Goal: Transaction & Acquisition: Download file/media

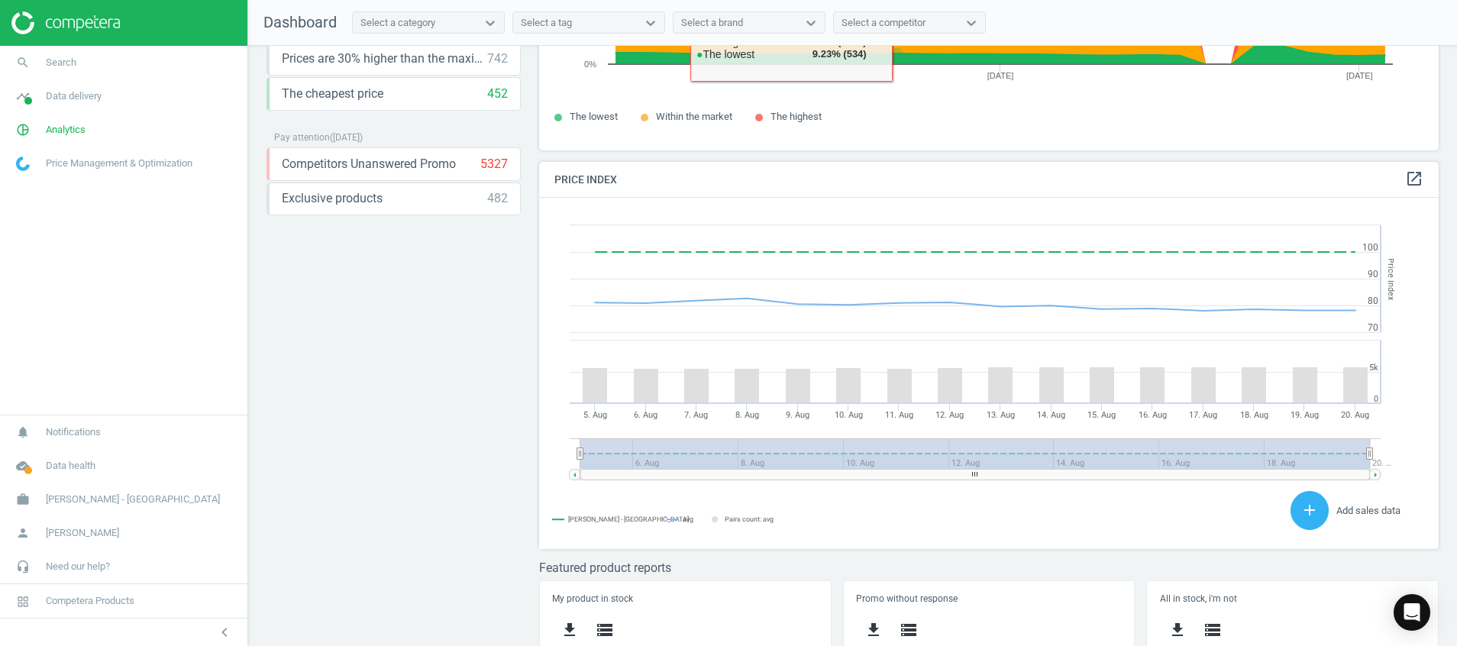
scroll to position [327, 0]
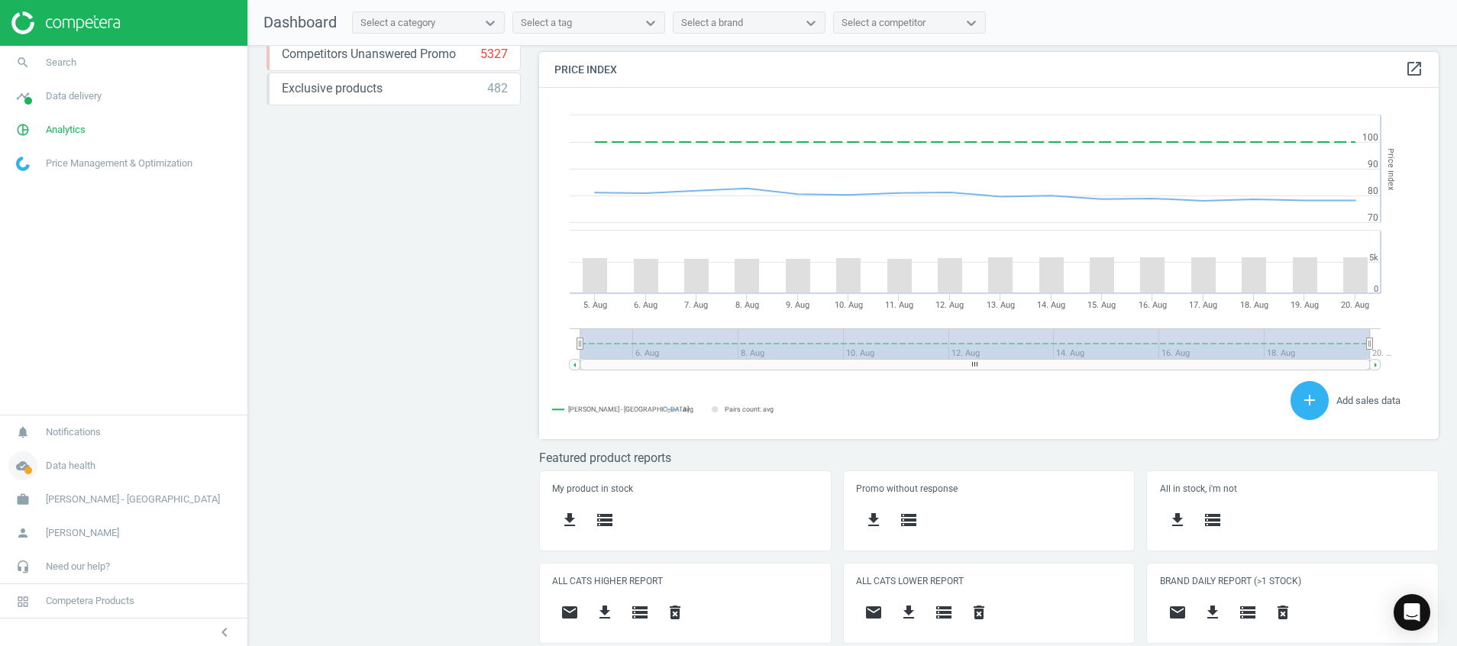
click at [7, 466] on span "cloud_done" at bounding box center [23, 466] width 46 height 34
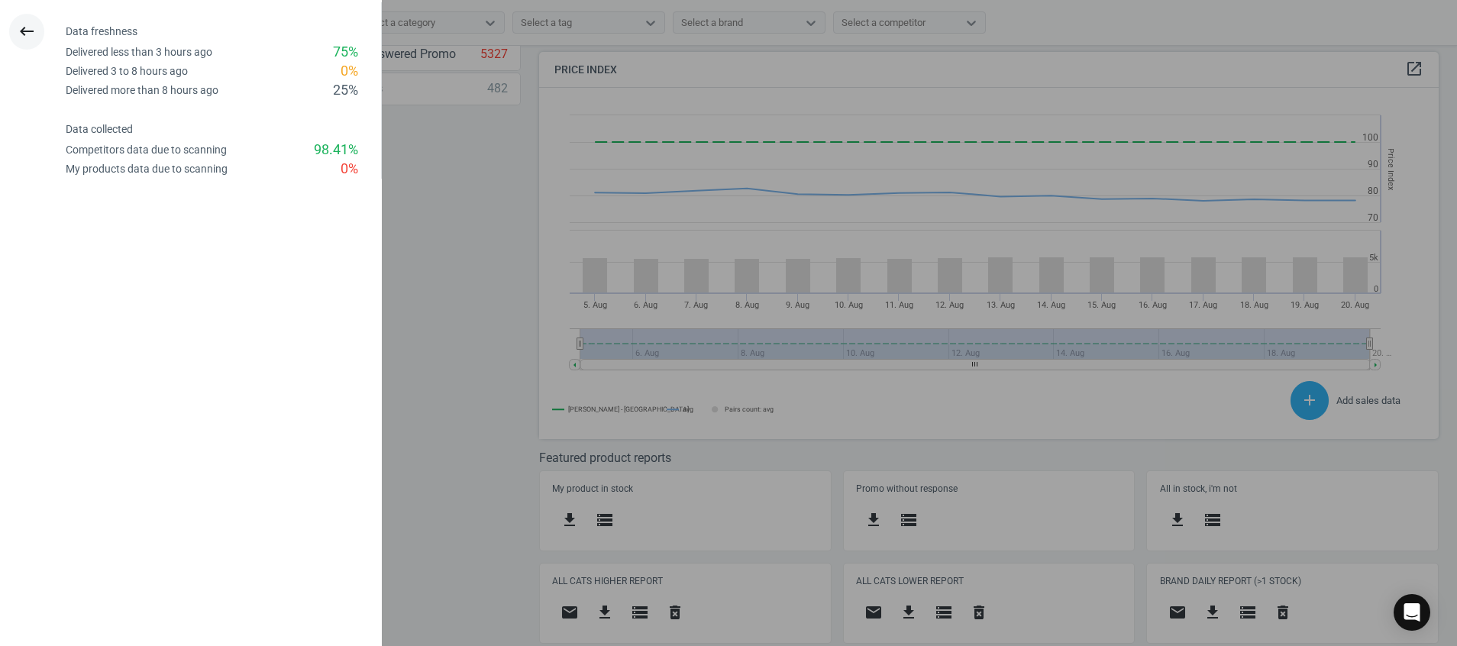
click at [24, 24] on icon "keyboard_backspace" at bounding box center [27, 31] width 18 height 18
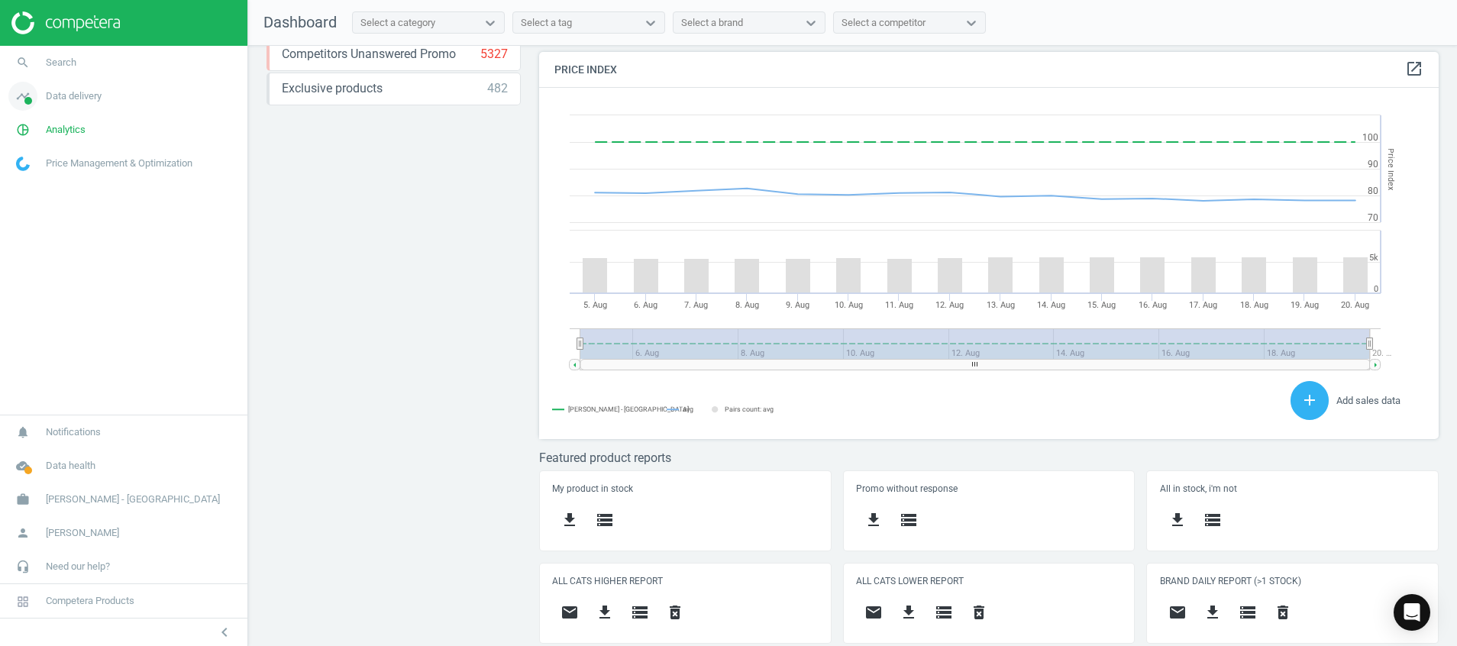
click at [22, 87] on icon "timeline" at bounding box center [22, 96] width 29 height 29
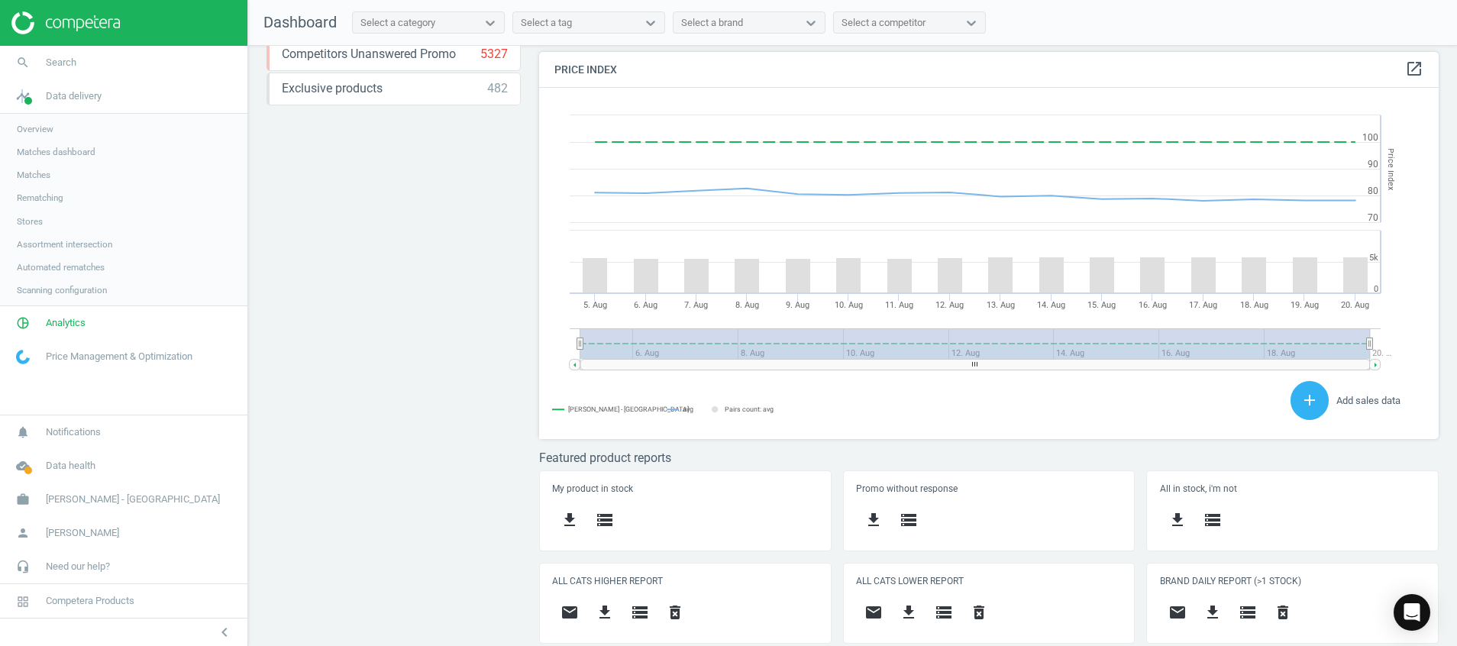
drag, startPoint x: 22, startPoint y: 87, endPoint x: 30, endPoint y: 221, distance: 133.9
click at [30, 221] on span "Stores" at bounding box center [30, 221] width 26 height 12
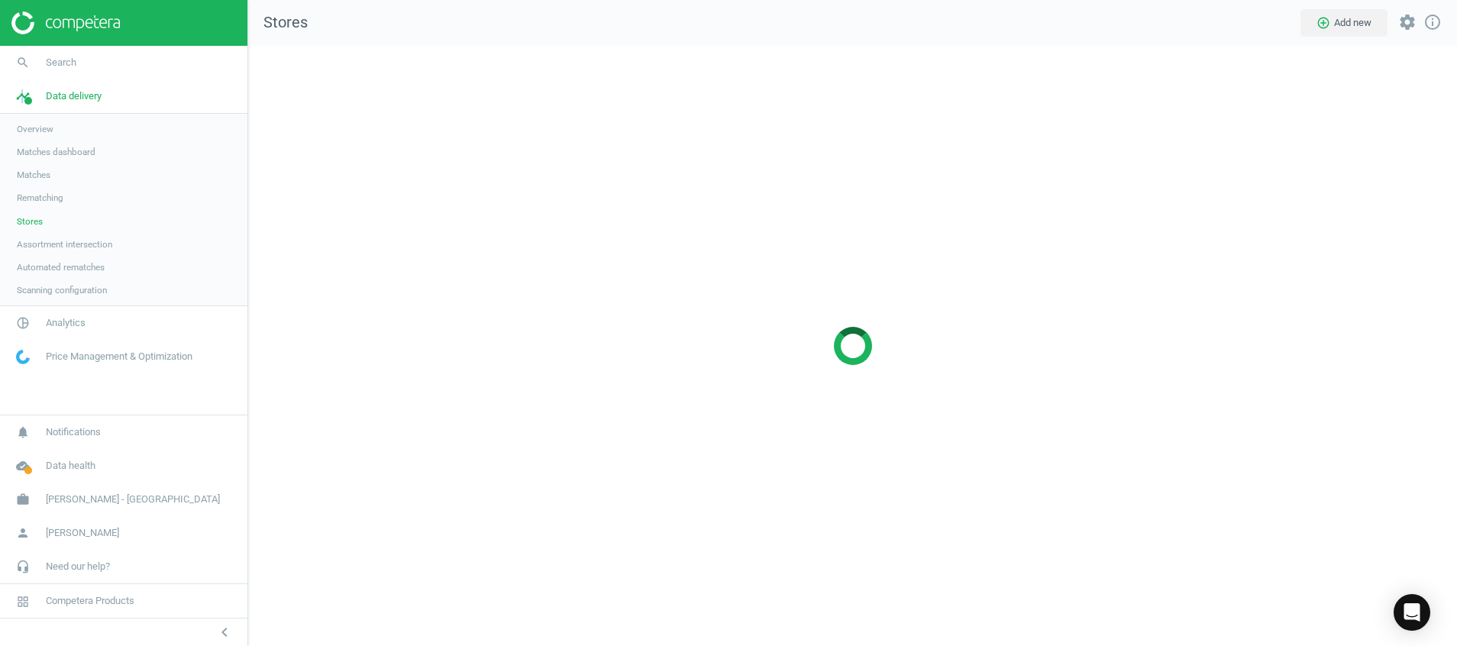
scroll to position [636, 1245]
click at [18, 222] on span "Stores" at bounding box center [30, 221] width 26 height 12
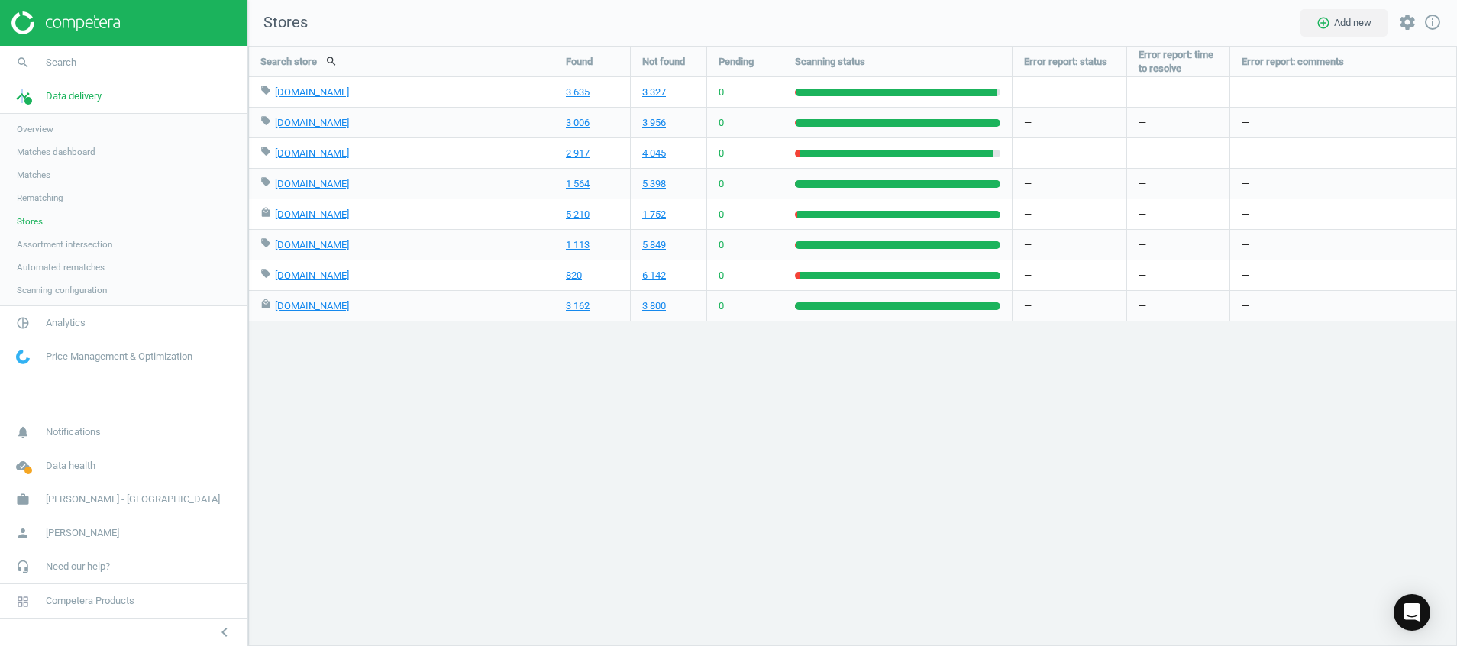
click at [76, 24] on img at bounding box center [65, 22] width 108 height 23
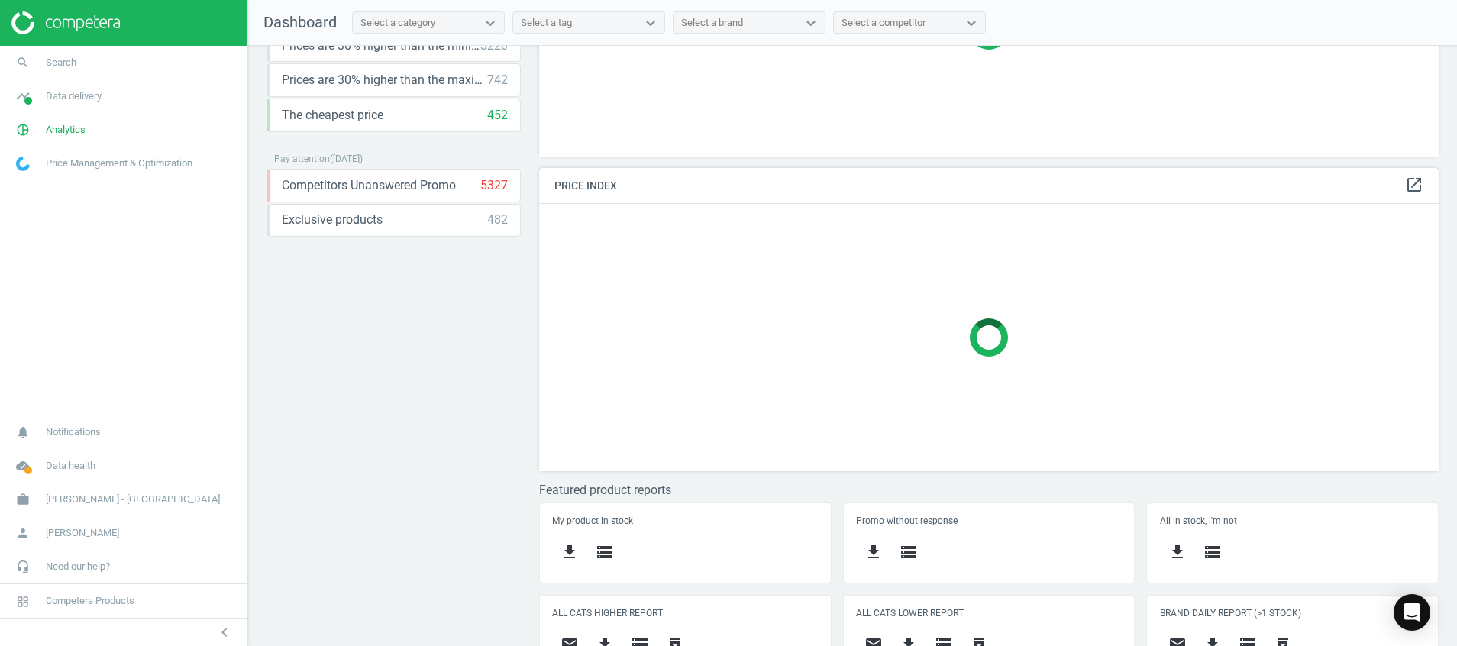
scroll to position [228, 0]
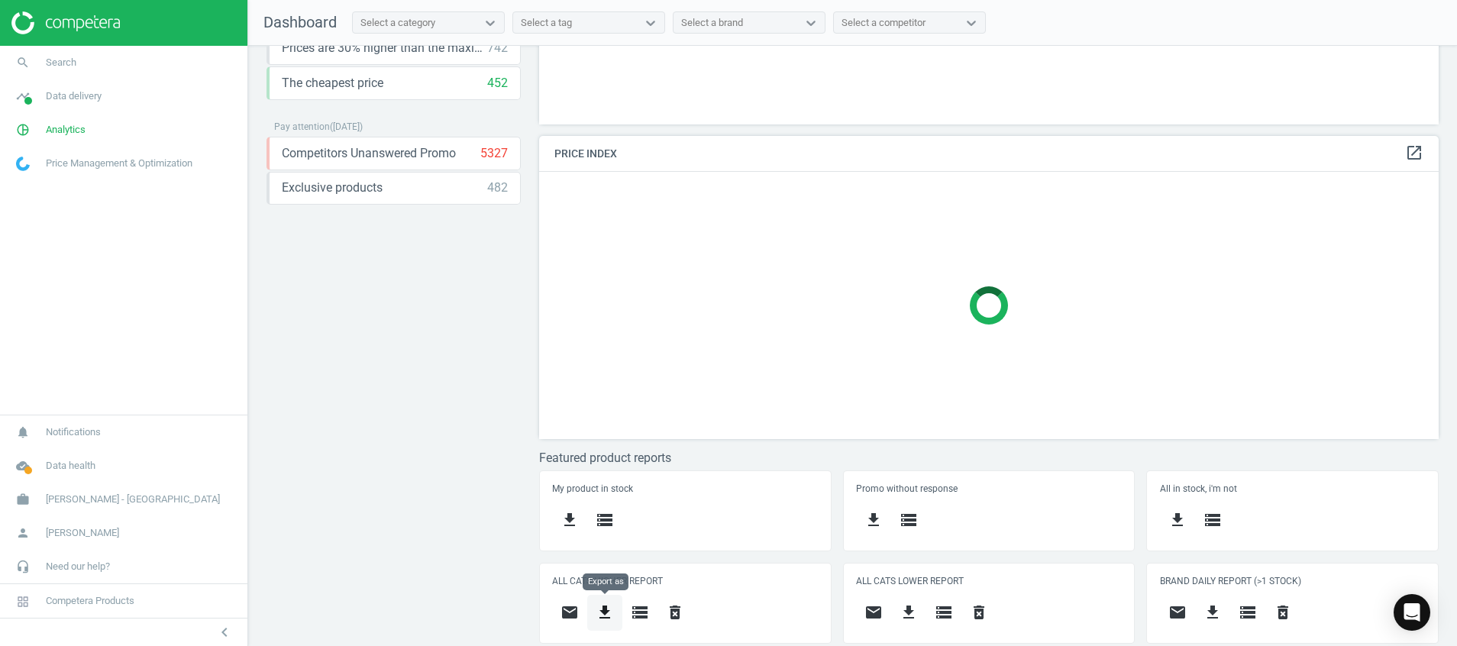
click at [599, 616] on icon "get_app" at bounding box center [605, 612] width 18 height 18
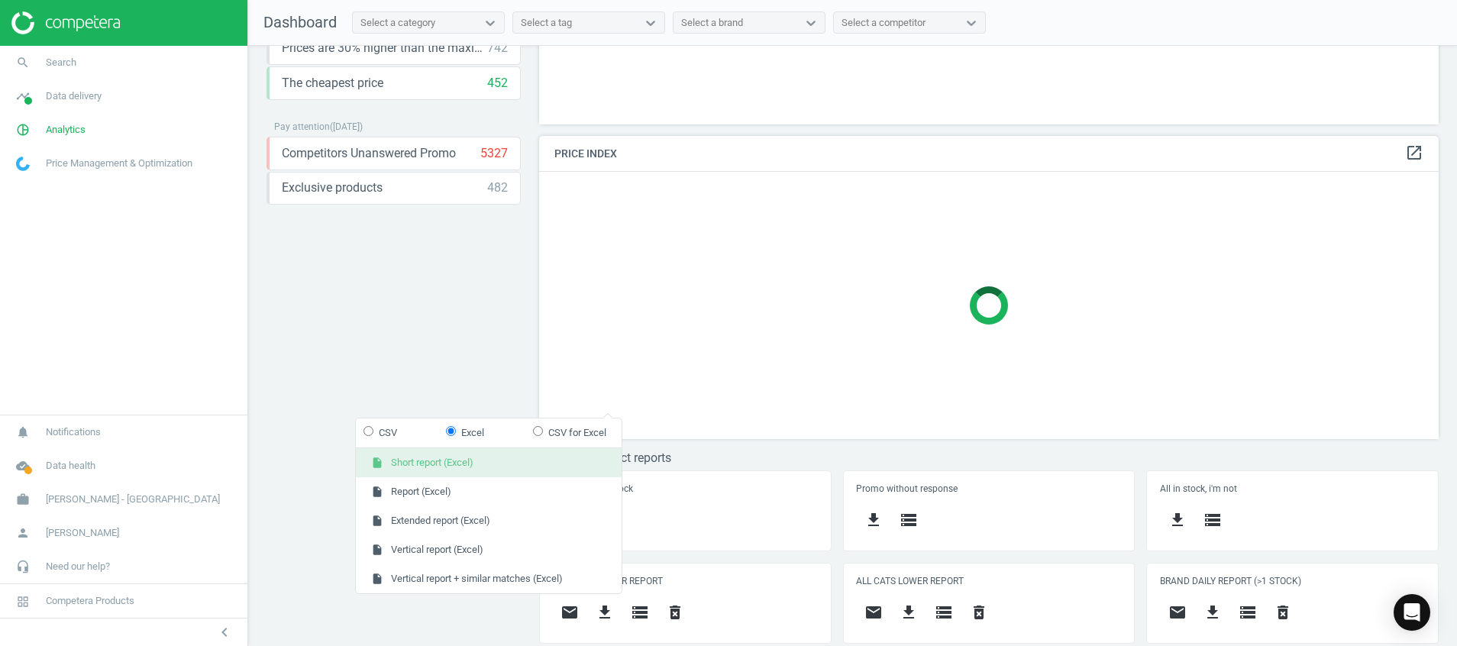
click at [537, 451] on button "insert_drive_file Short report (Excel)" at bounding box center [489, 462] width 266 height 29
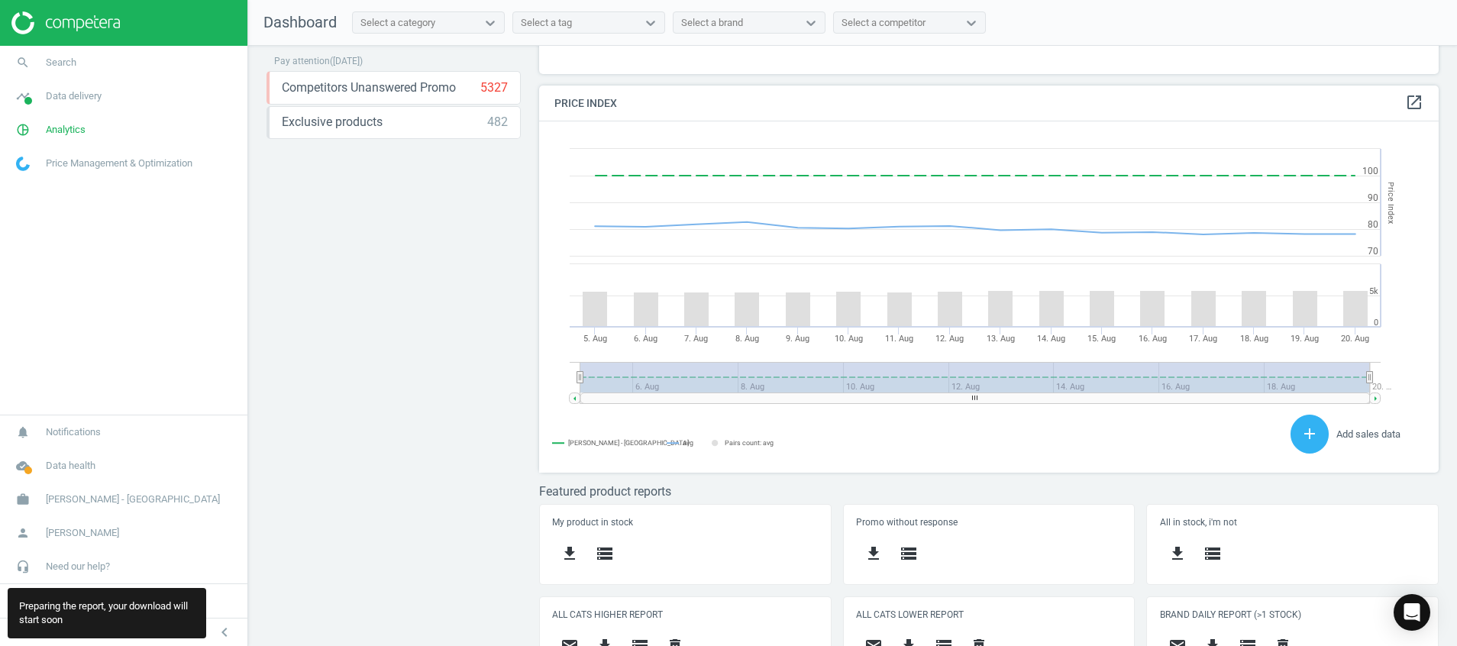
scroll to position [327, 0]
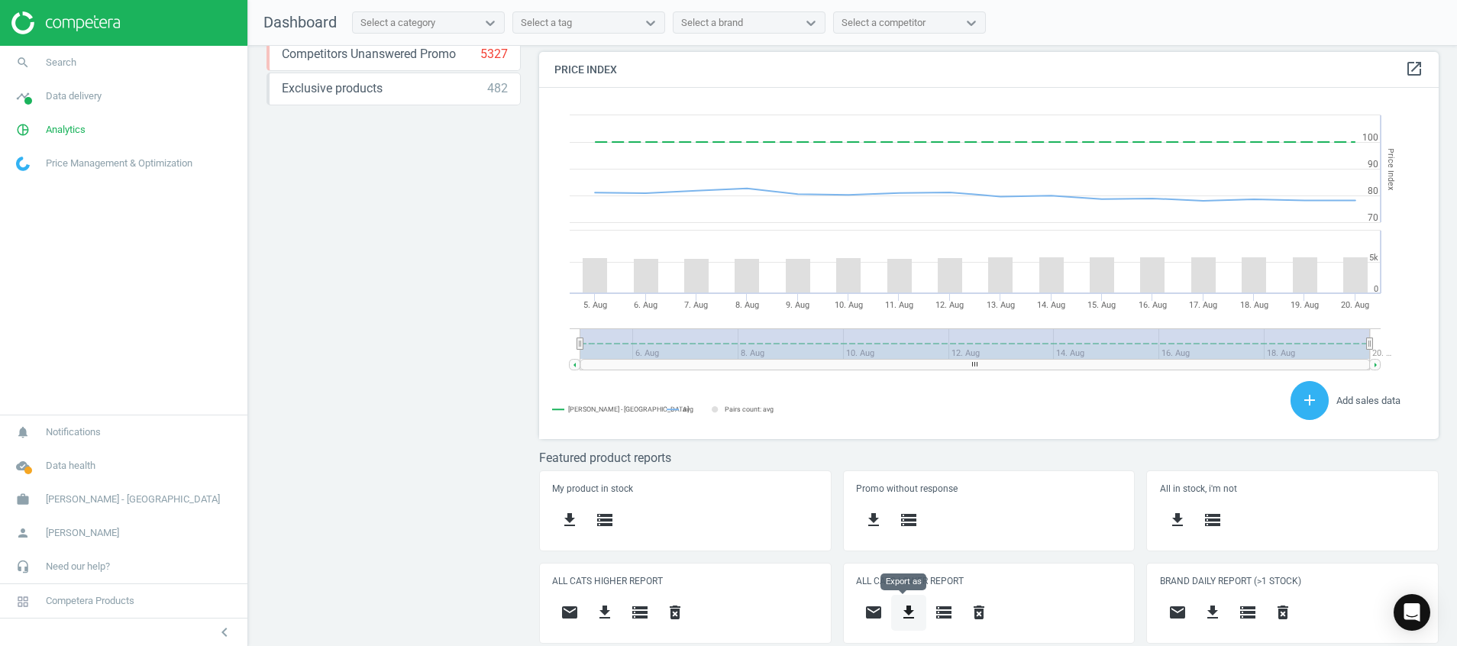
click at [913, 619] on button "get_app" at bounding box center [908, 613] width 35 height 36
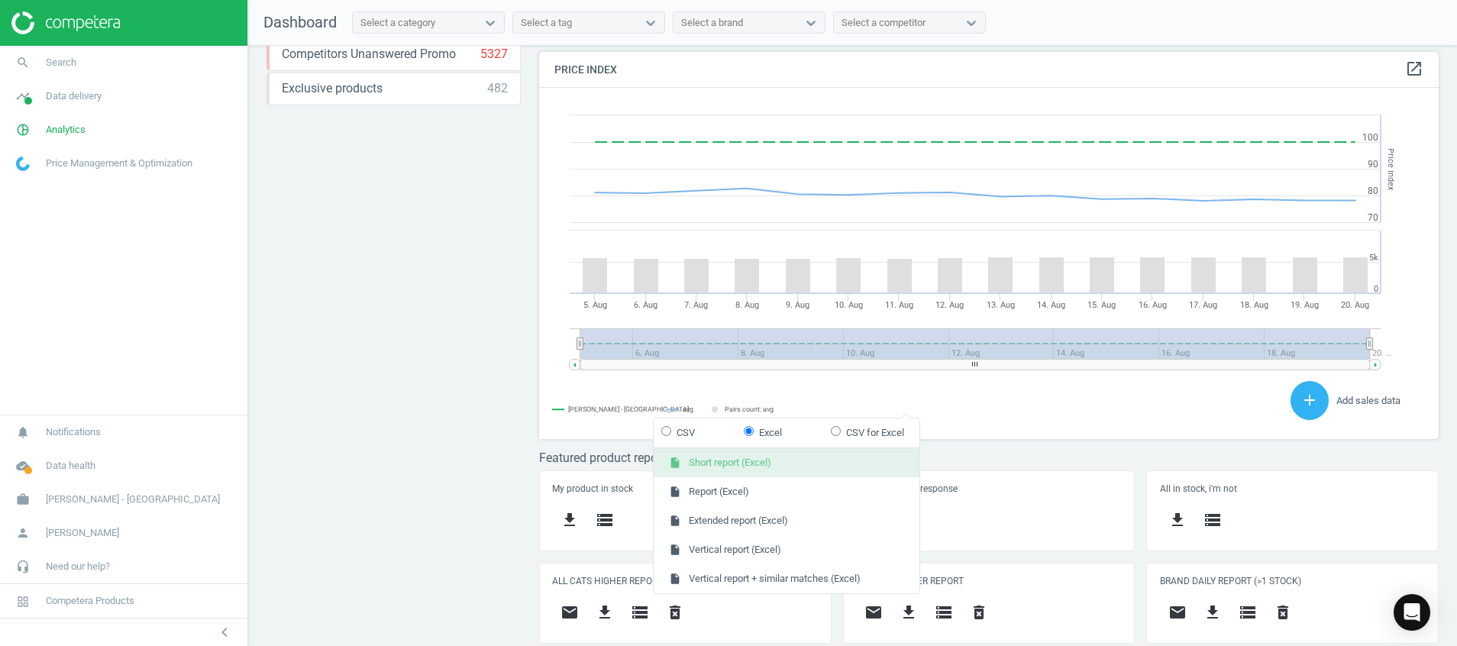
click at [872, 466] on button "insert_drive_file Short report (Excel)" at bounding box center [787, 462] width 266 height 29
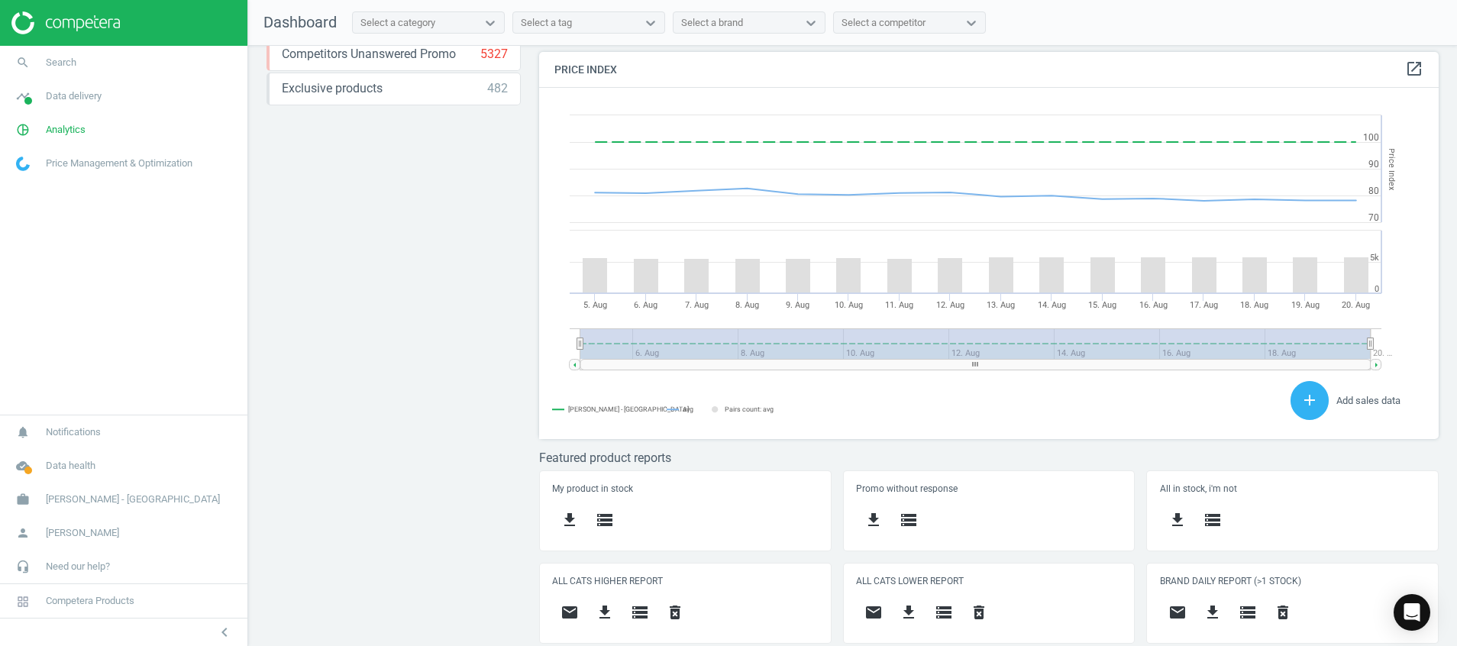
scroll to position [387, 918]
